Goal: Transaction & Acquisition: Book appointment/travel/reservation

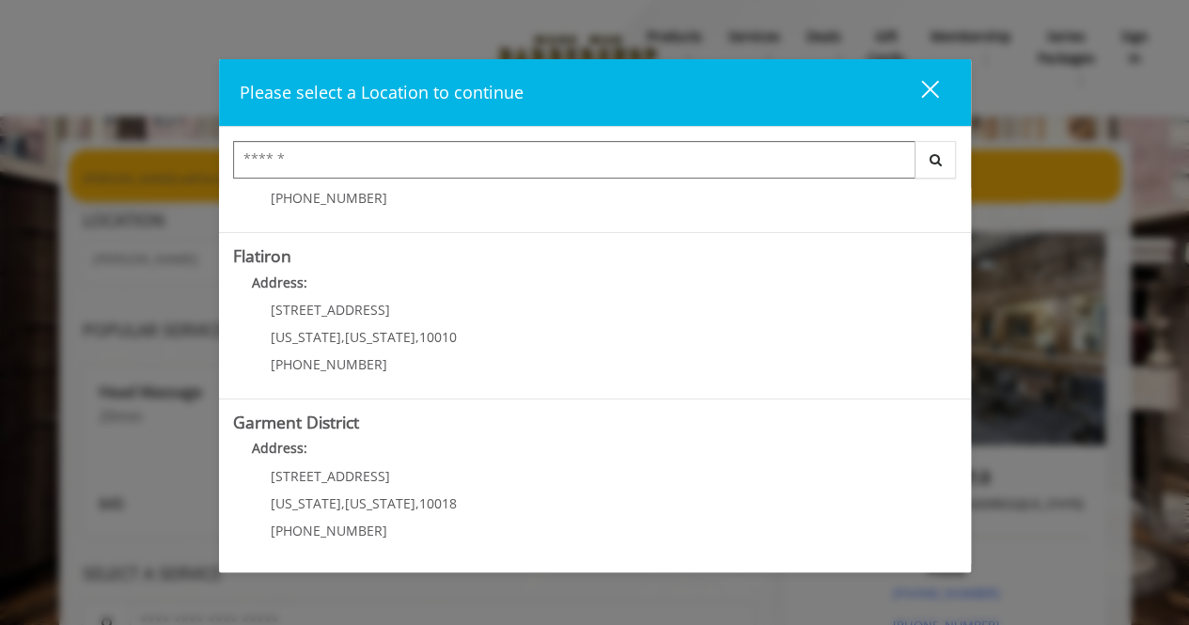
scroll to position [33, 0]
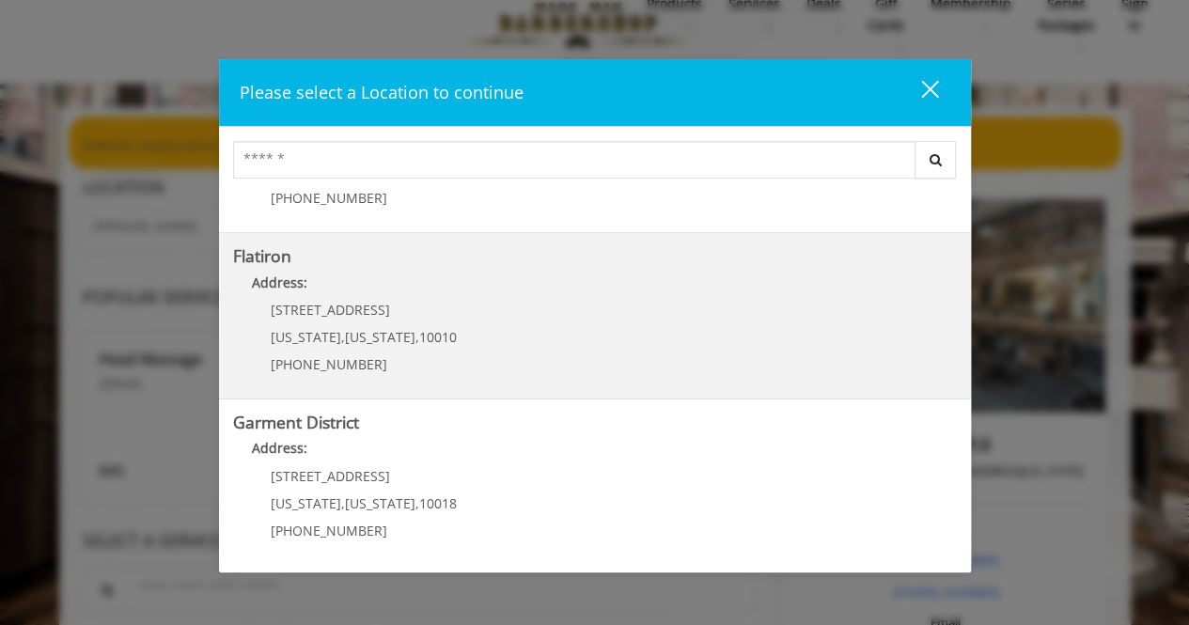
click at [363, 318] on div "10 E 23rd St New York , New York , 10010 (917) 475-1765" at bounding box center [349, 344] width 233 height 82
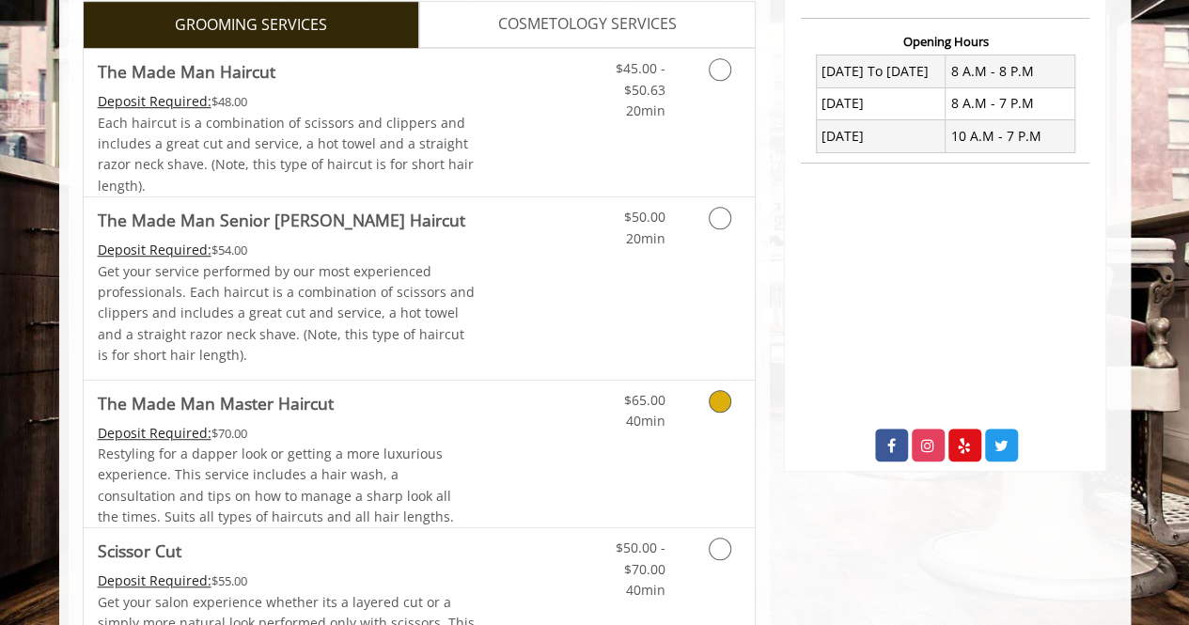
scroll to position [591, 0]
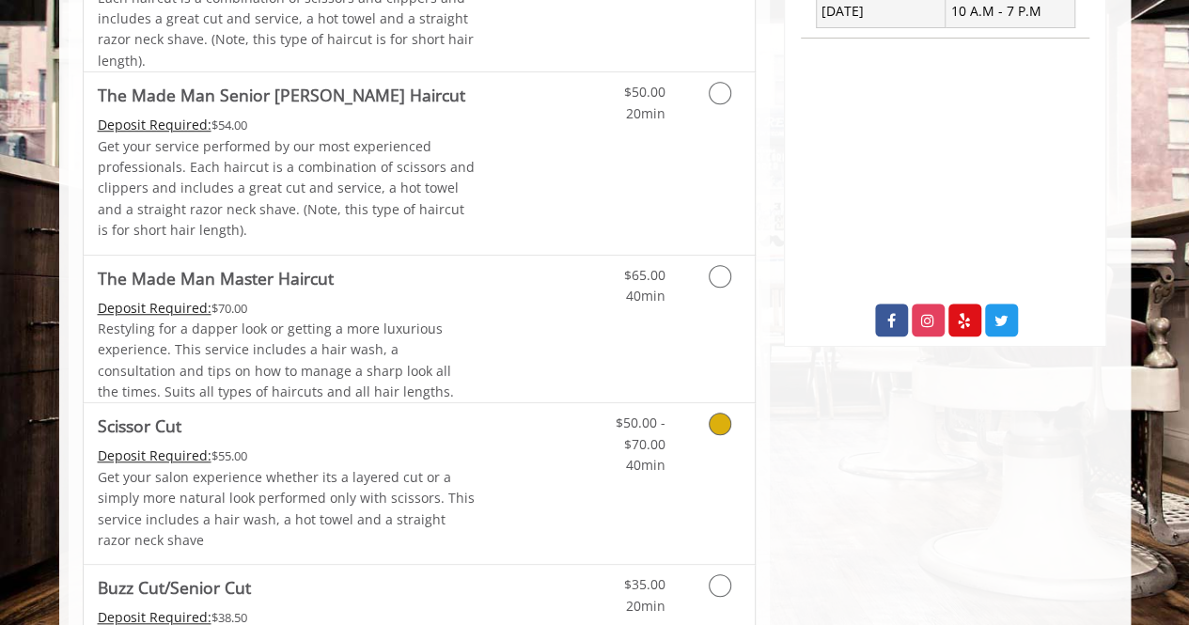
click at [711, 426] on icon "Grooming services" at bounding box center [720, 424] width 23 height 23
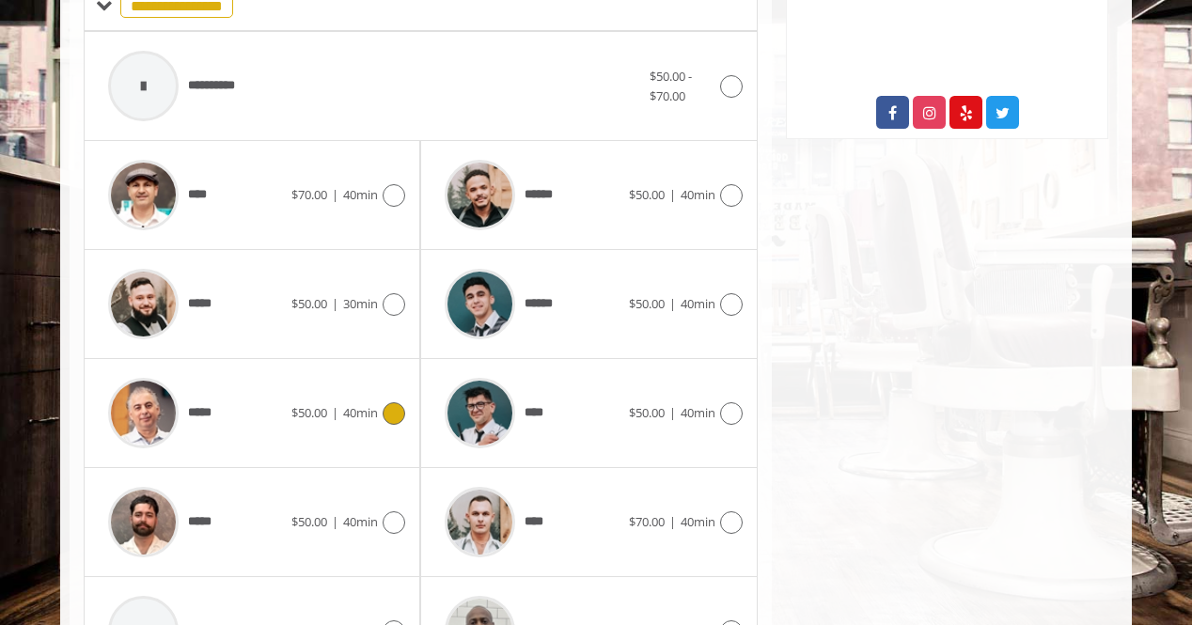
scroll to position [867, 0]
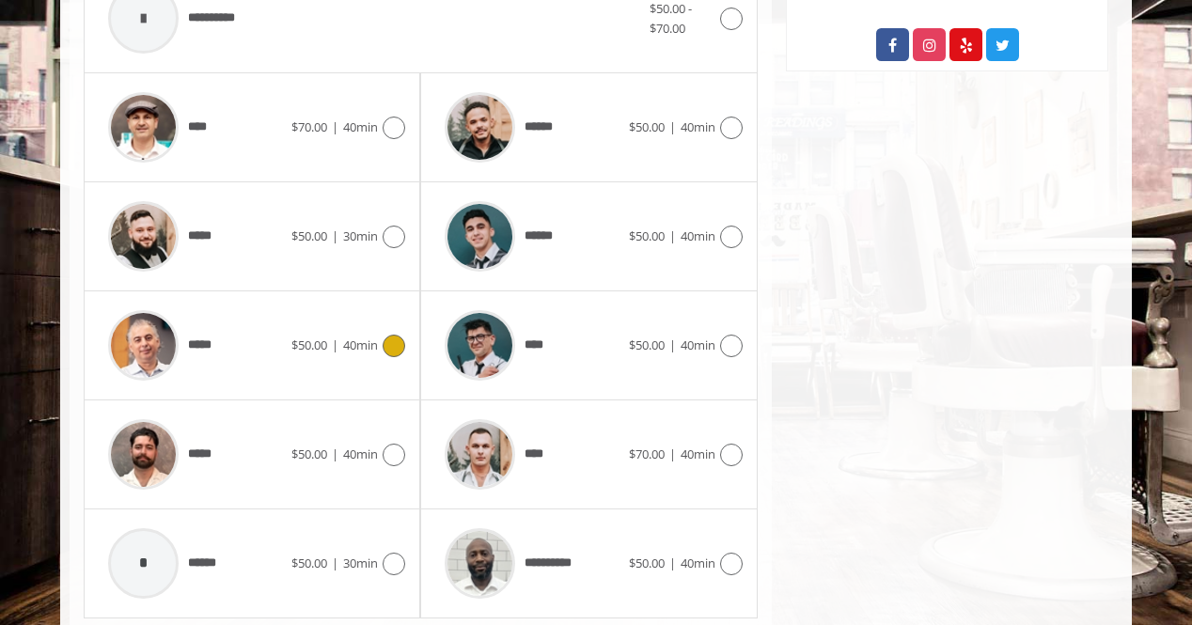
click at [391, 352] on div "***** $50.00 | 40min" at bounding box center [252, 345] width 306 height 89
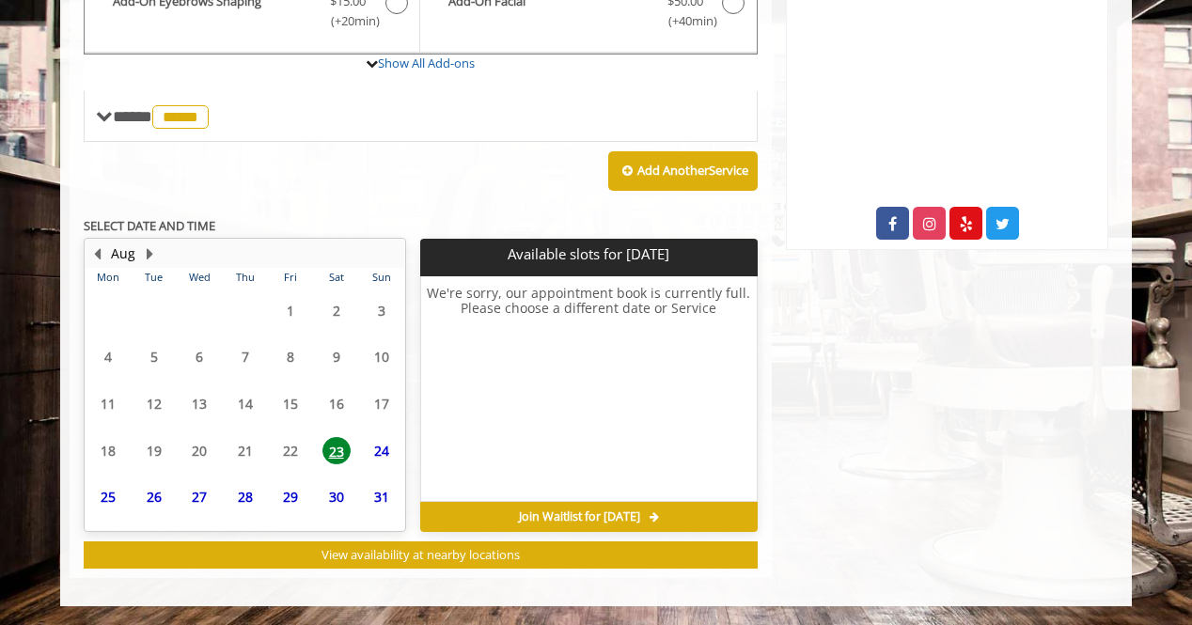
scroll to position [682, 0]
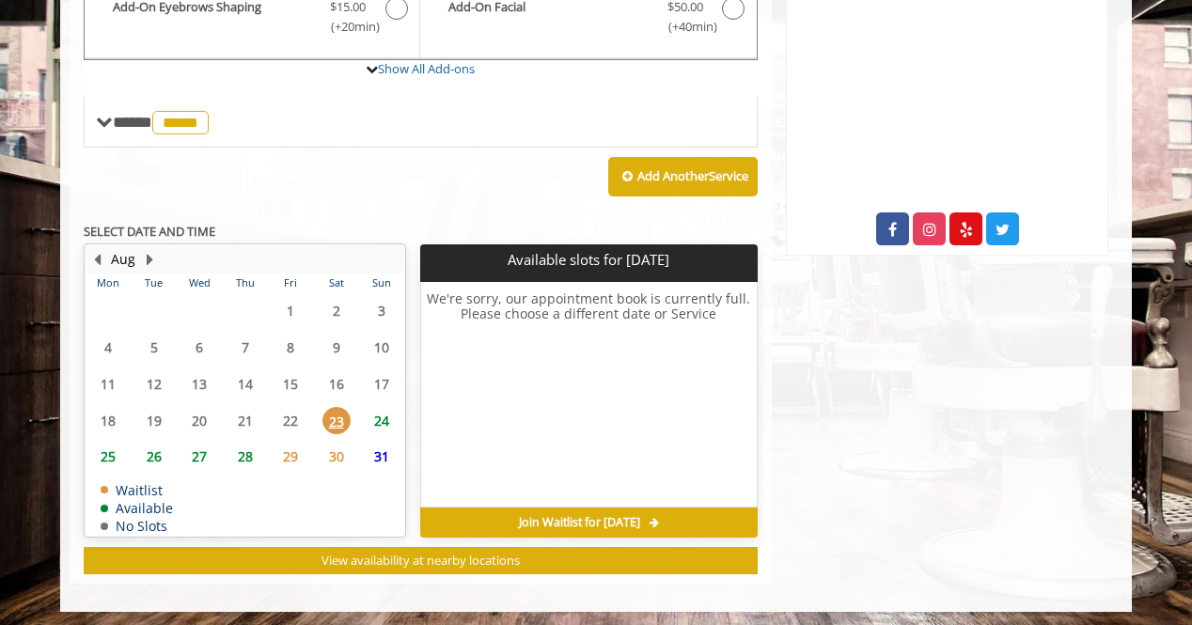
click at [389, 458] on span "31" at bounding box center [382, 456] width 28 height 27
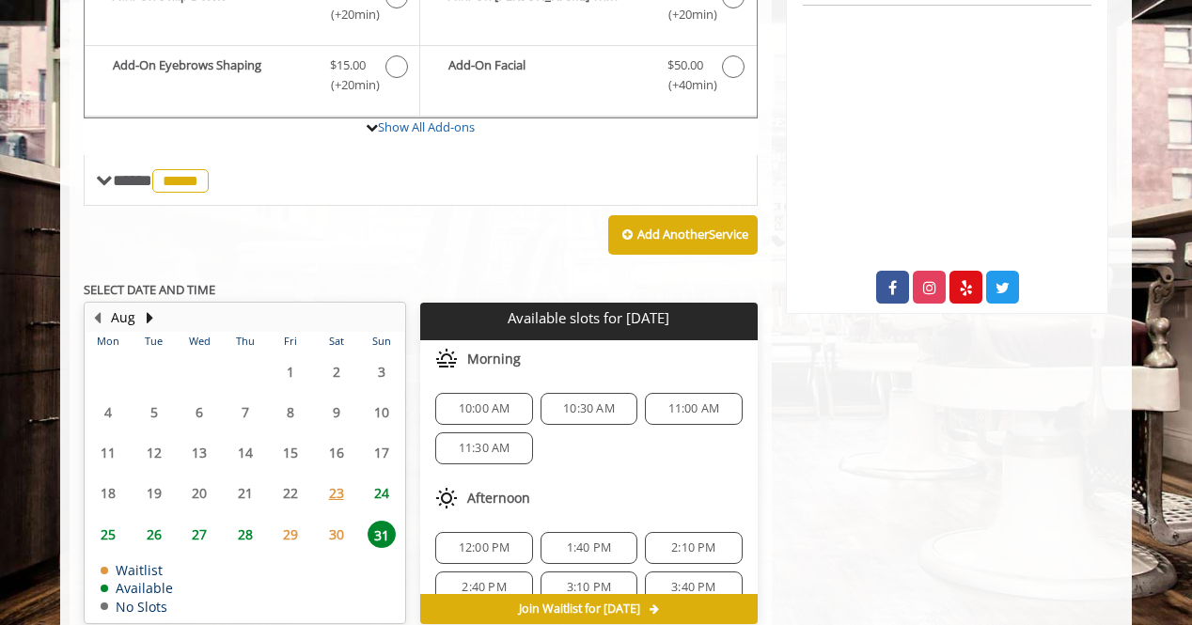
scroll to position [566, 0]
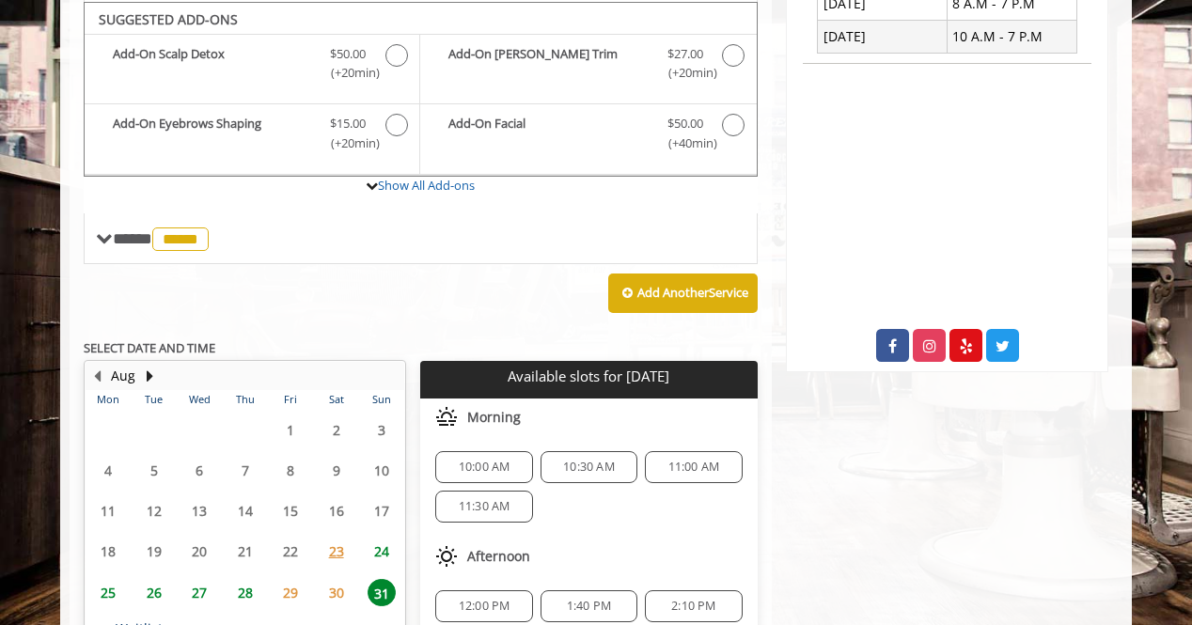
click at [382, 540] on span "24" at bounding box center [382, 551] width 28 height 27
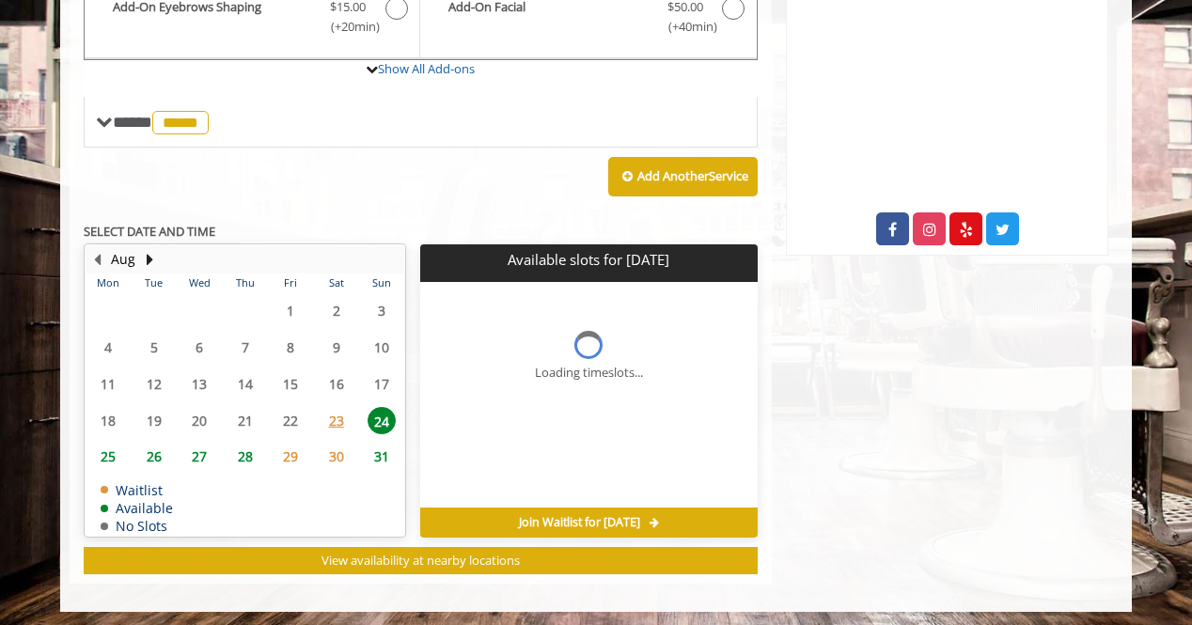
scroll to position [711, 0]
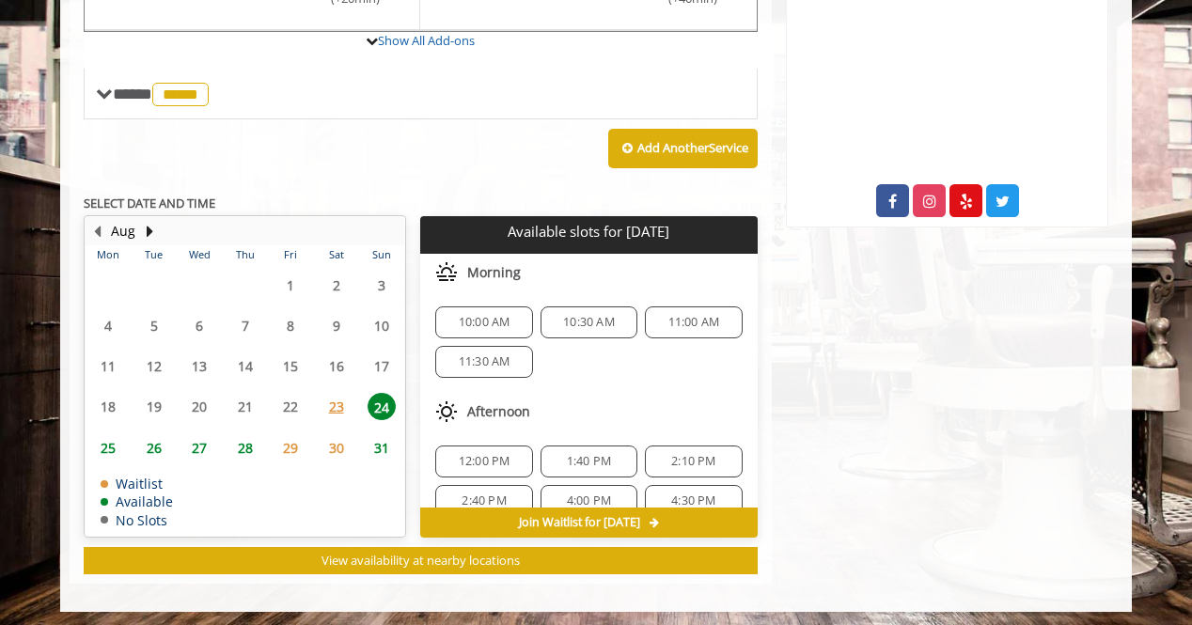
click at [563, 319] on span "10:30 AM" at bounding box center [589, 322] width 52 height 15
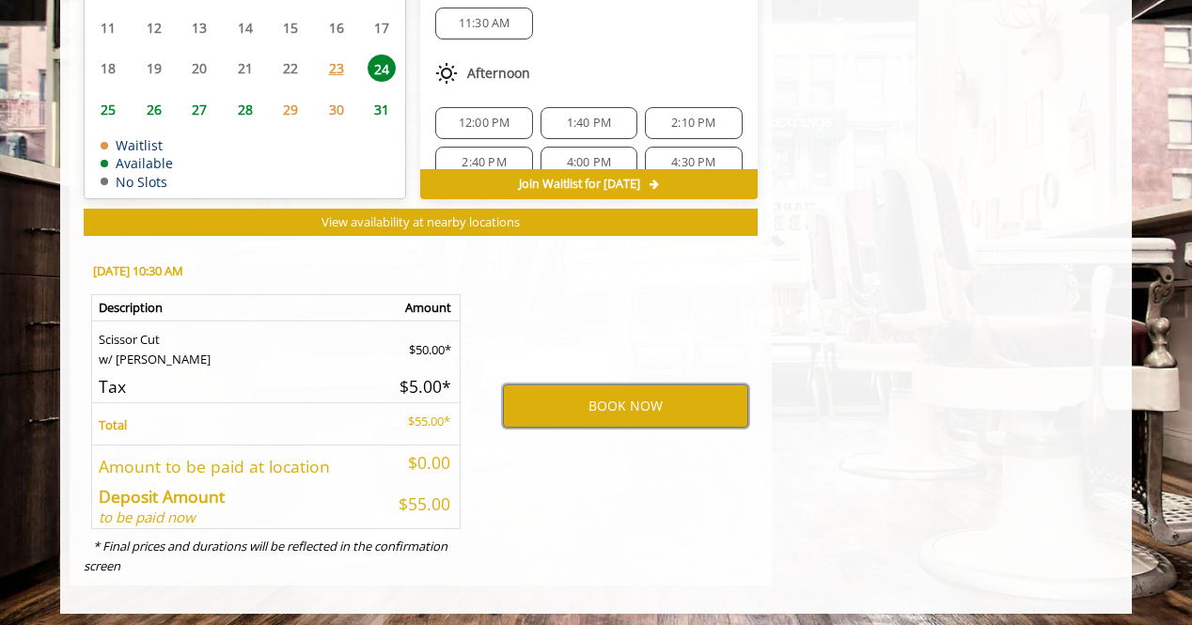
scroll to position [821, 0]
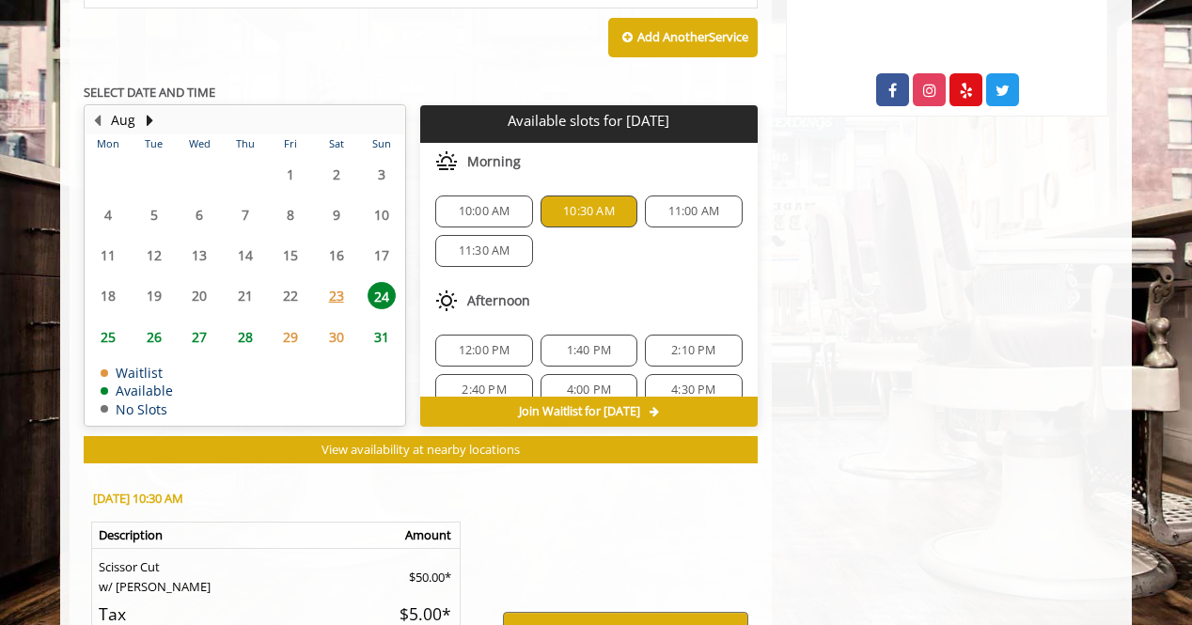
click at [668, 208] on span "11:00 AM" at bounding box center [694, 211] width 52 height 15
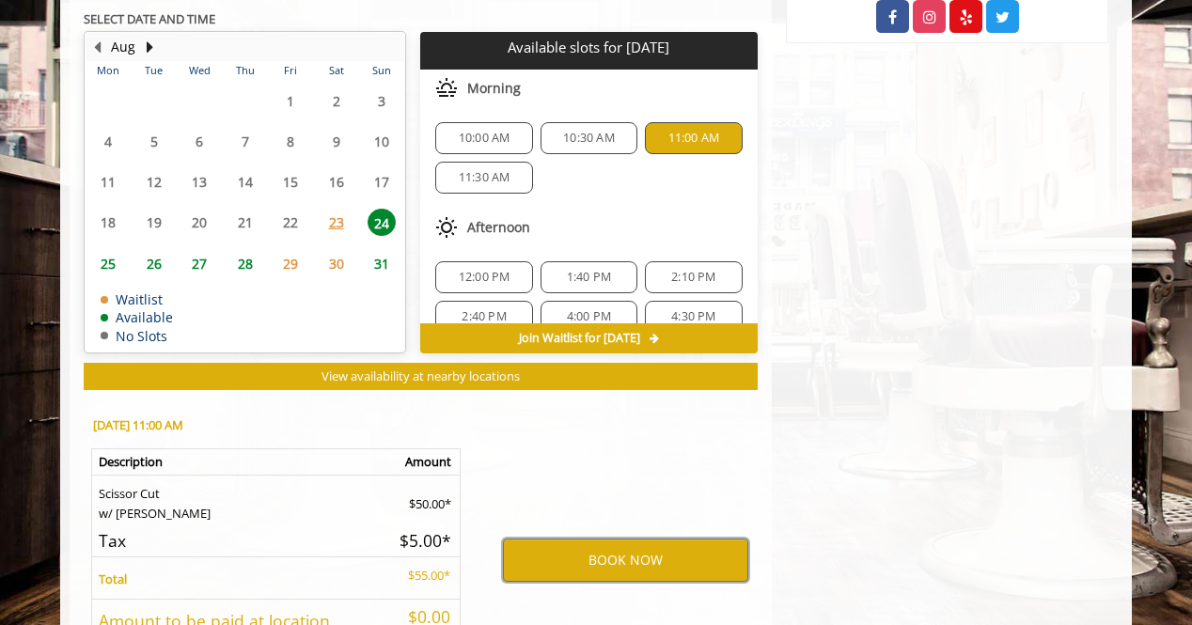
scroll to position [893, 0]
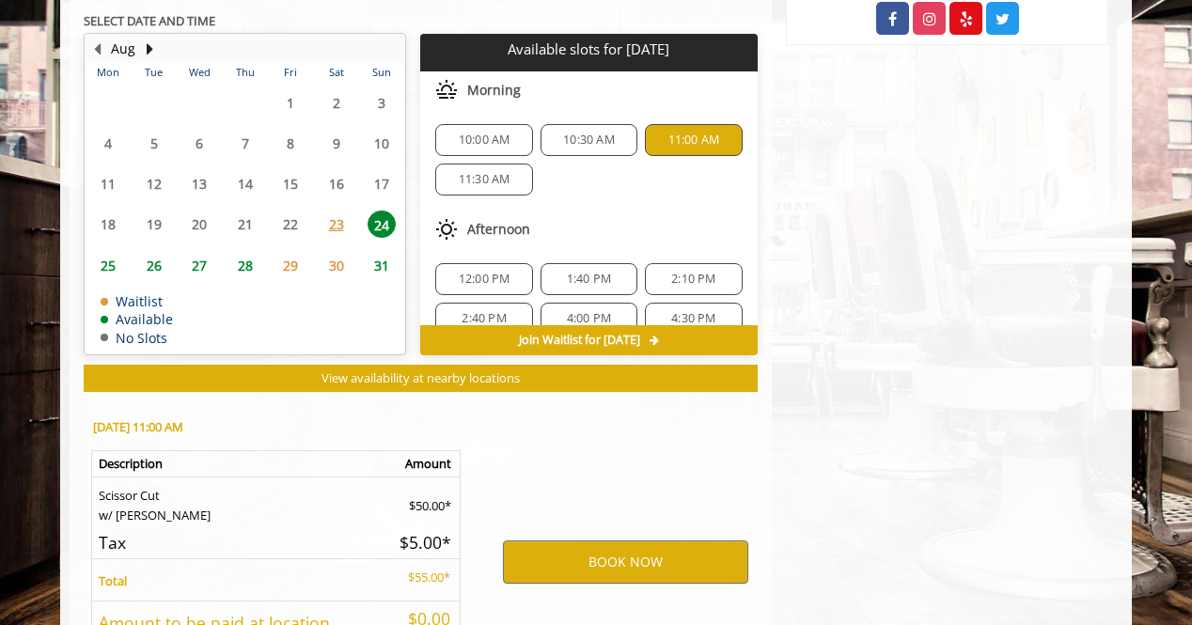
click at [579, 134] on span "10:30 AM" at bounding box center [589, 140] width 52 height 15
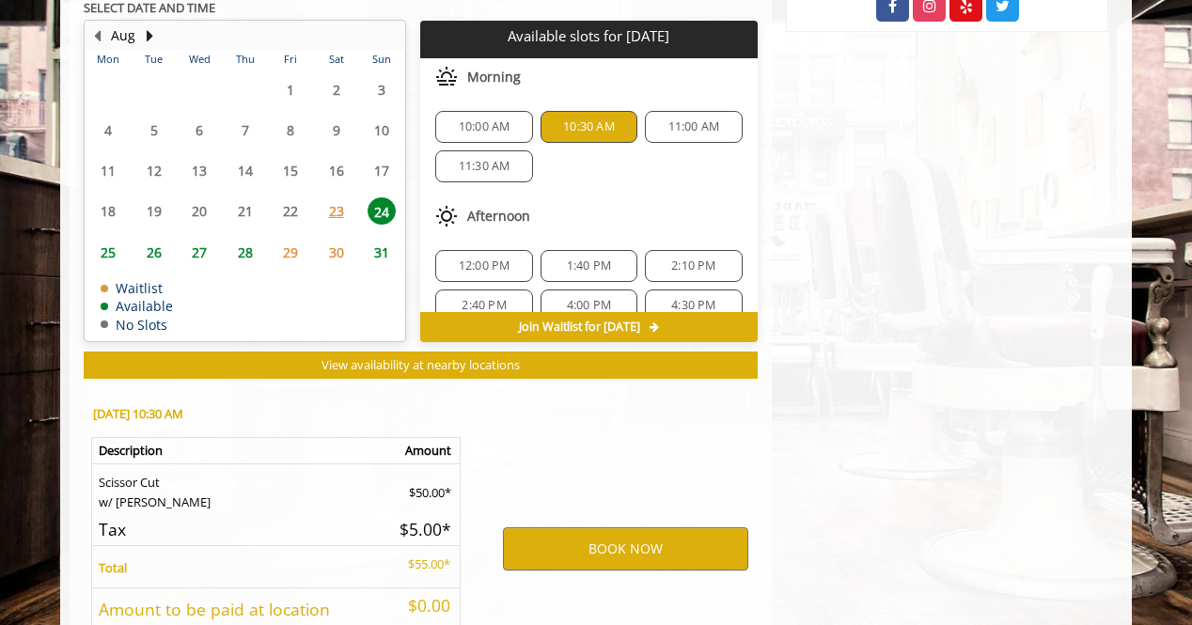
scroll to position [1049, 0]
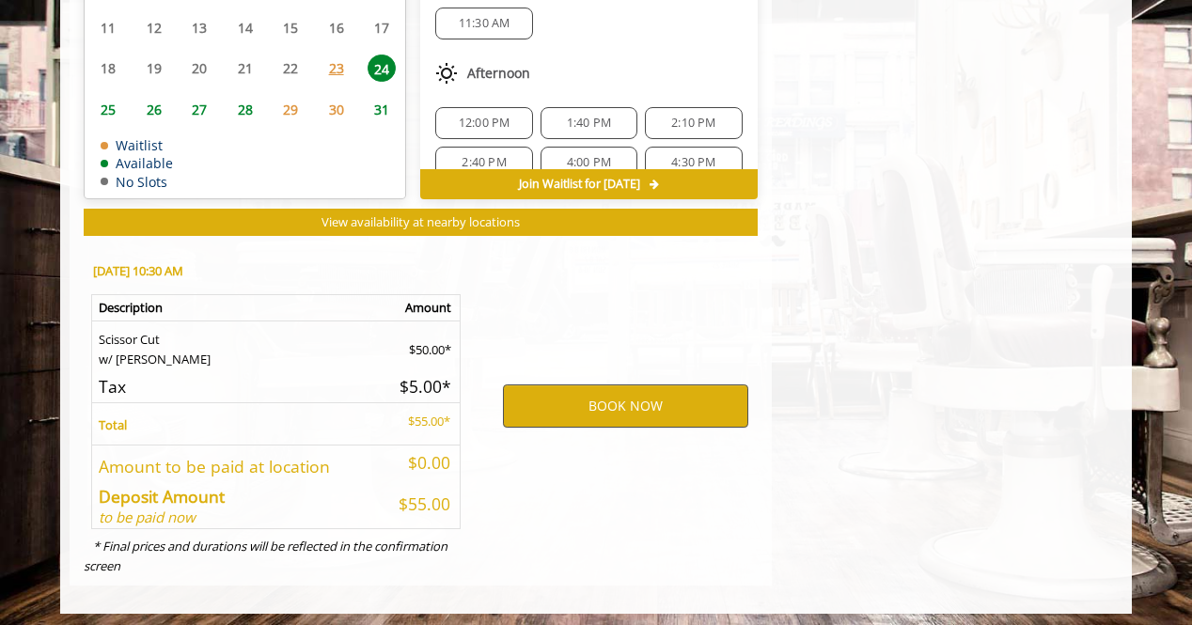
drag, startPoint x: 579, startPoint y: 431, endPoint x: 605, endPoint y: 414, distance: 31.3
click at [605, 414] on div "BOOK NOW" at bounding box center [625, 405] width 292 height 321
click at [588, 393] on button "BOOK NOW" at bounding box center [625, 405] width 245 height 43
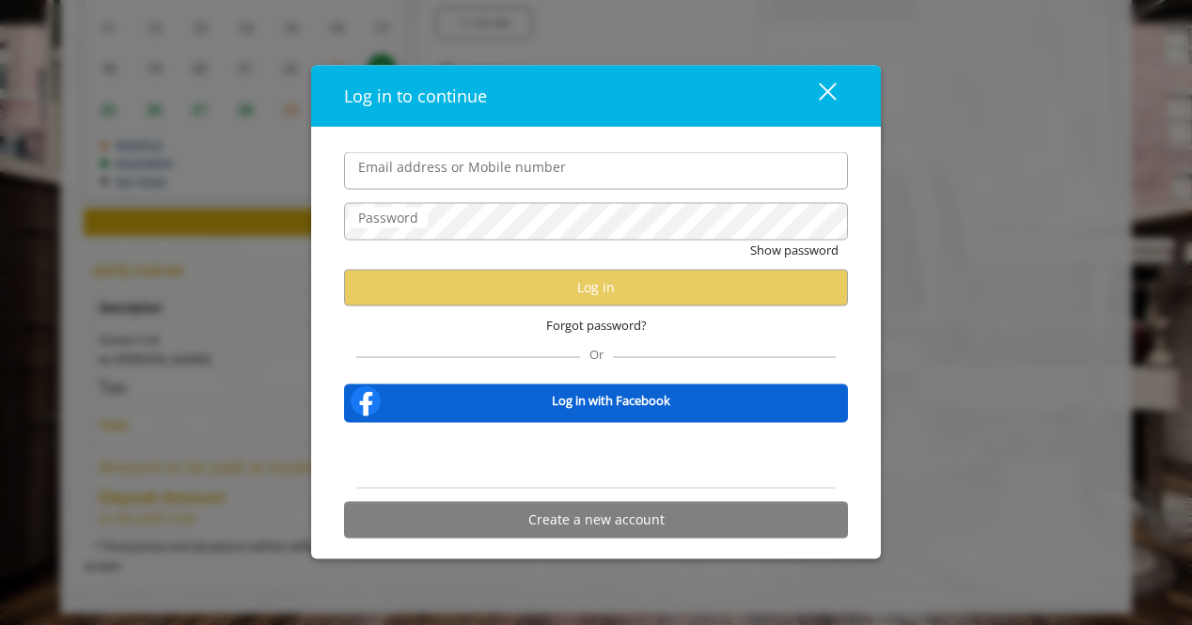
type input "**********"
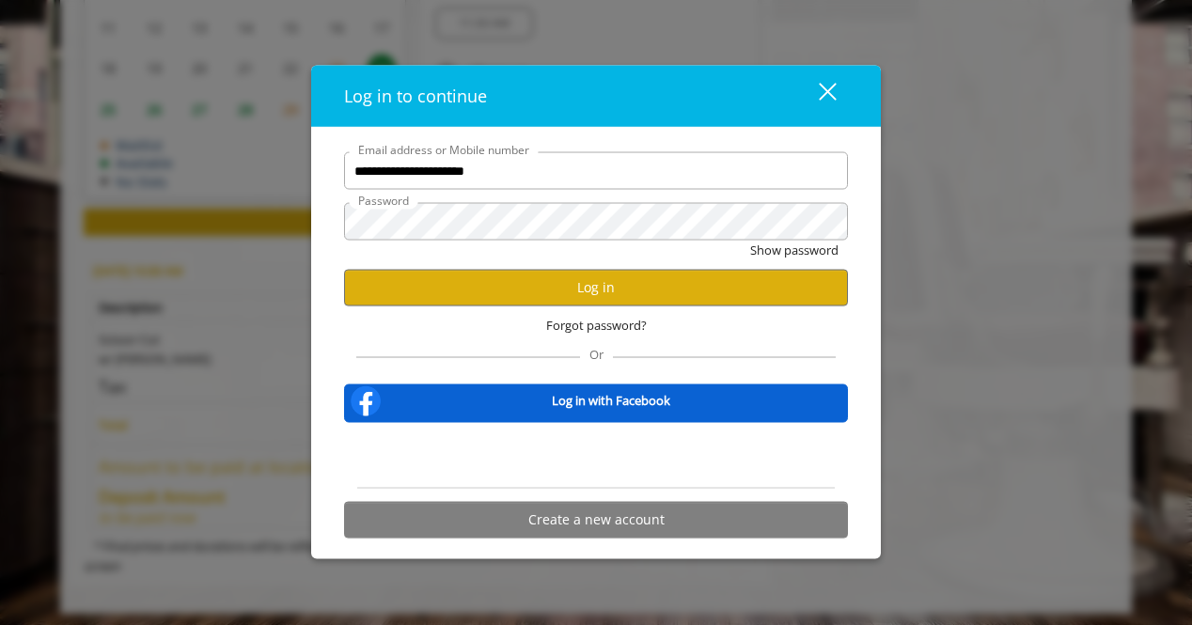
scroll to position [0, 0]
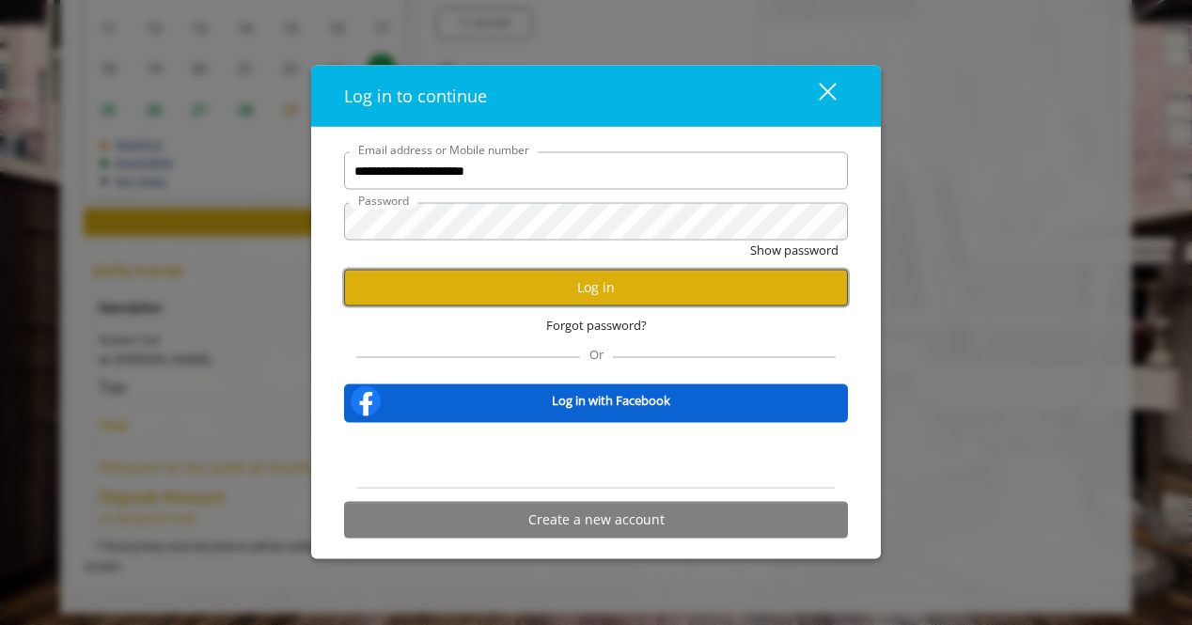
click at [423, 279] on button "Log in" at bounding box center [596, 287] width 504 height 37
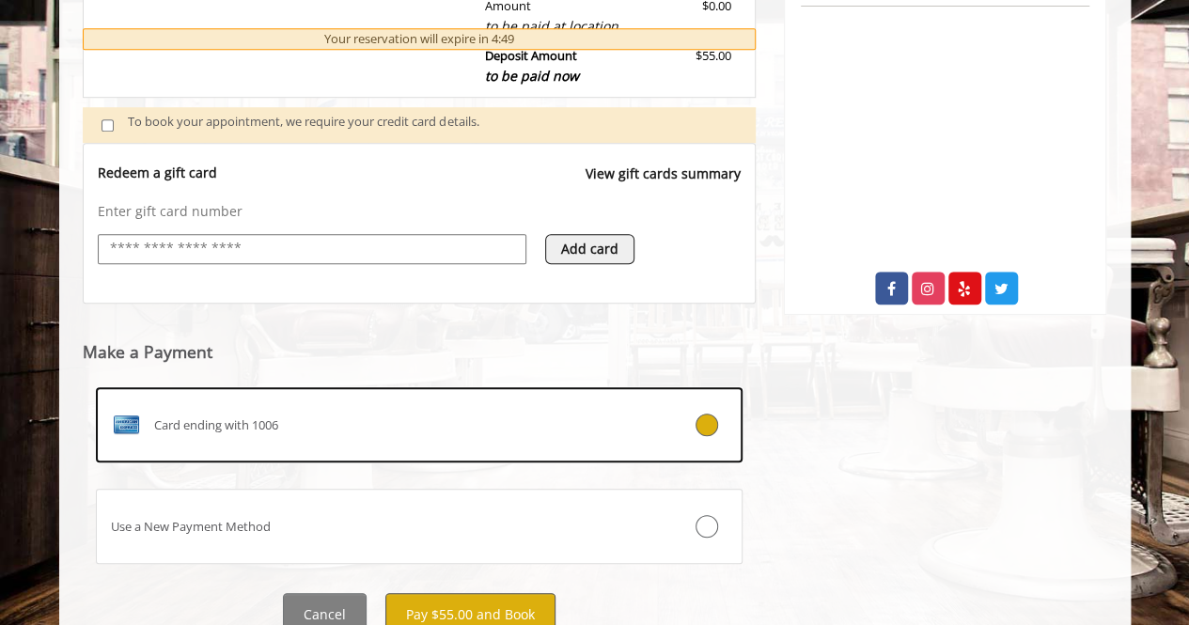
scroll to position [662, 0]
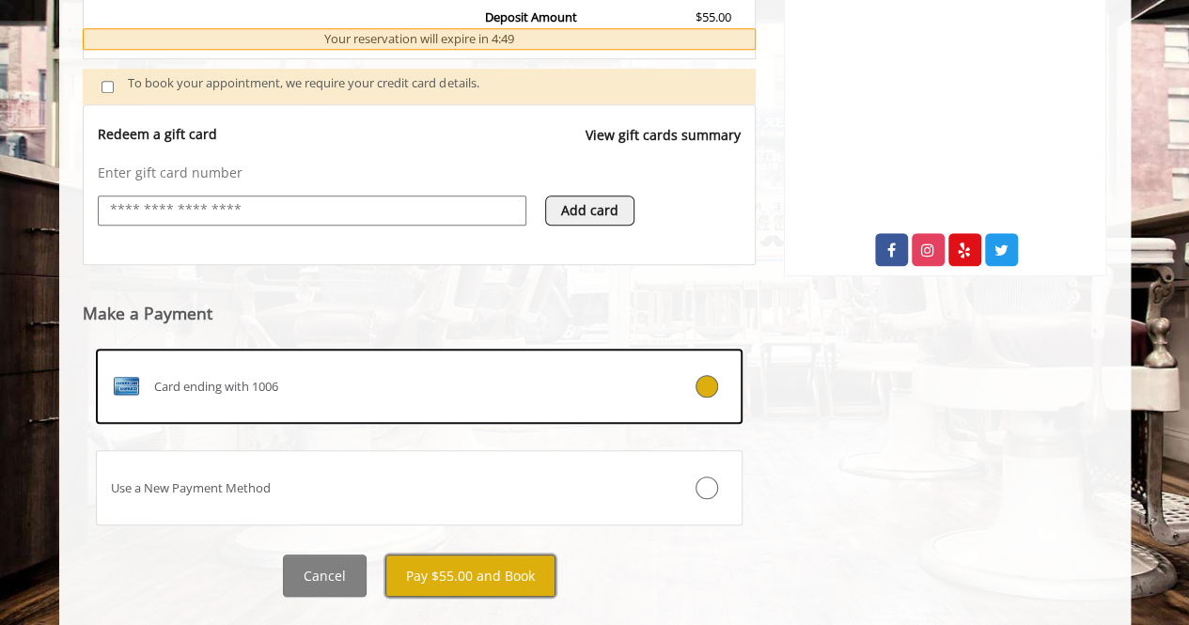
click at [455, 573] on button "Pay $55.00 and Book" at bounding box center [470, 576] width 170 height 42
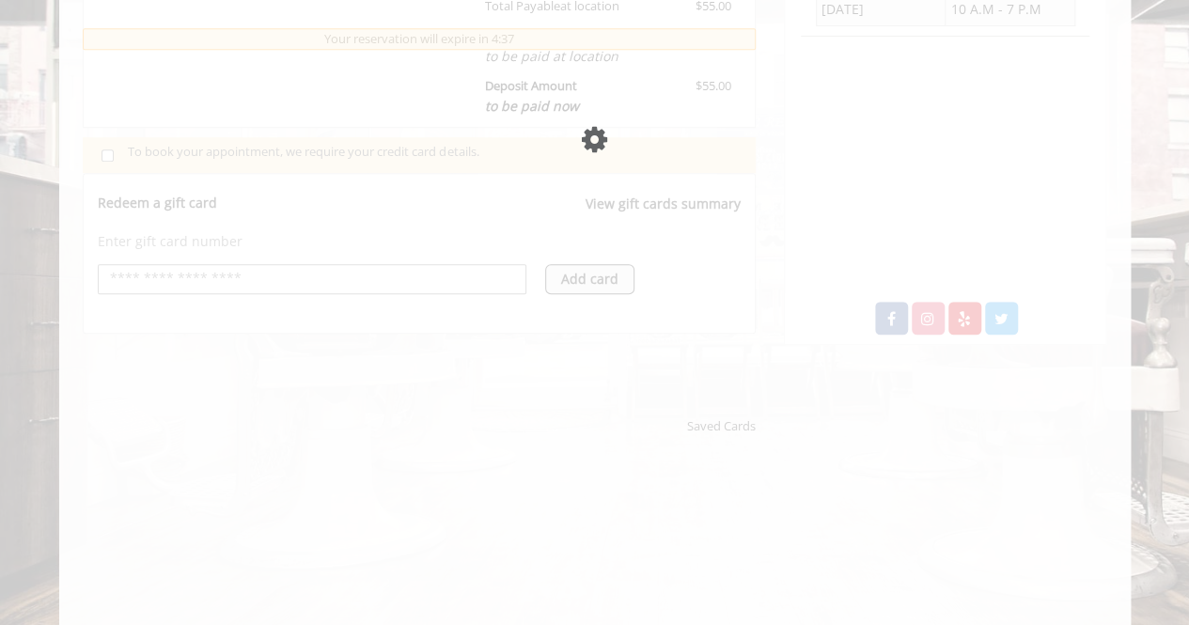
scroll to position [683, 0]
